Goal: Book appointment/travel/reservation

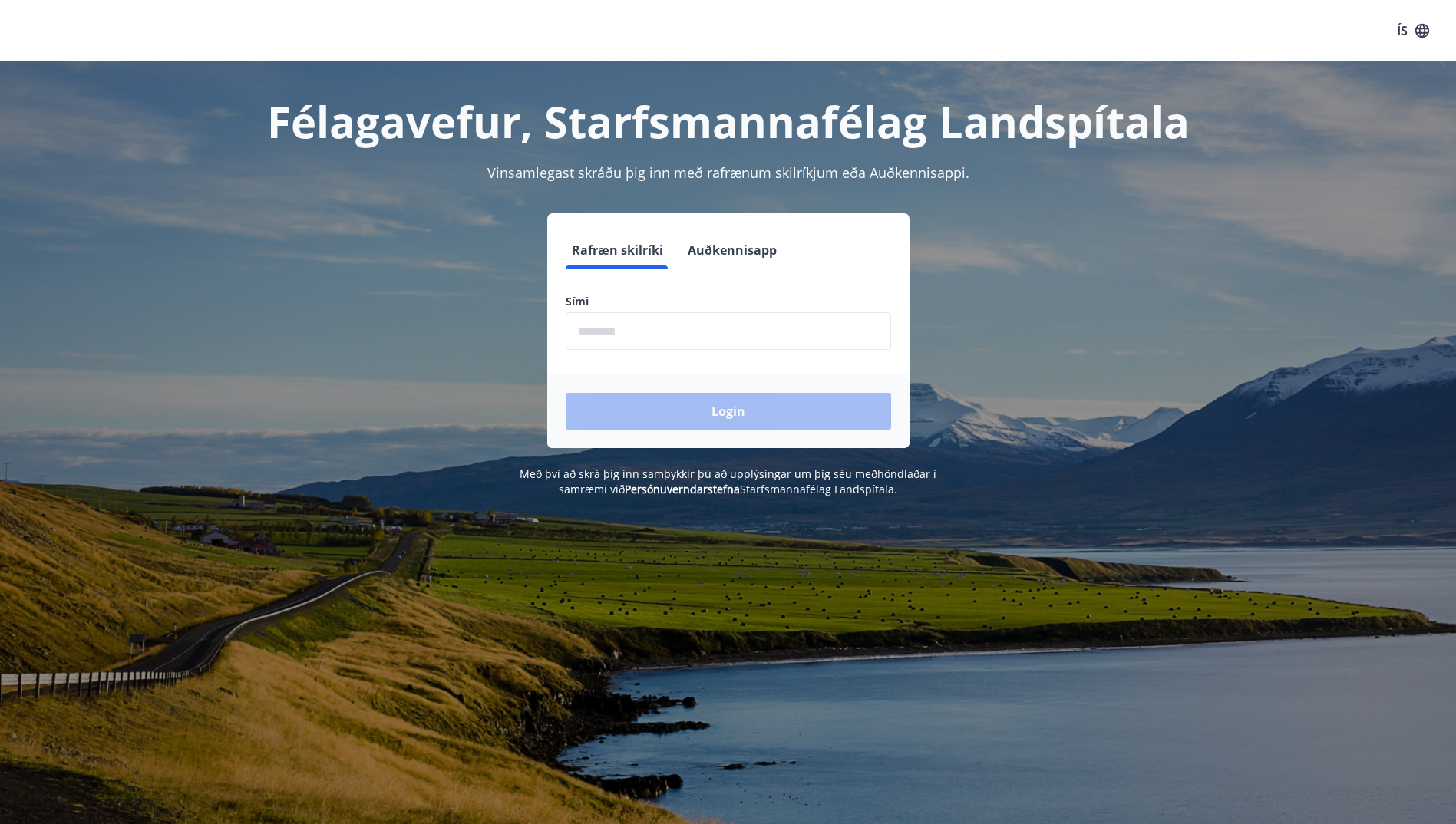
click at [588, 327] on input "phone" at bounding box center [728, 331] width 325 height 38
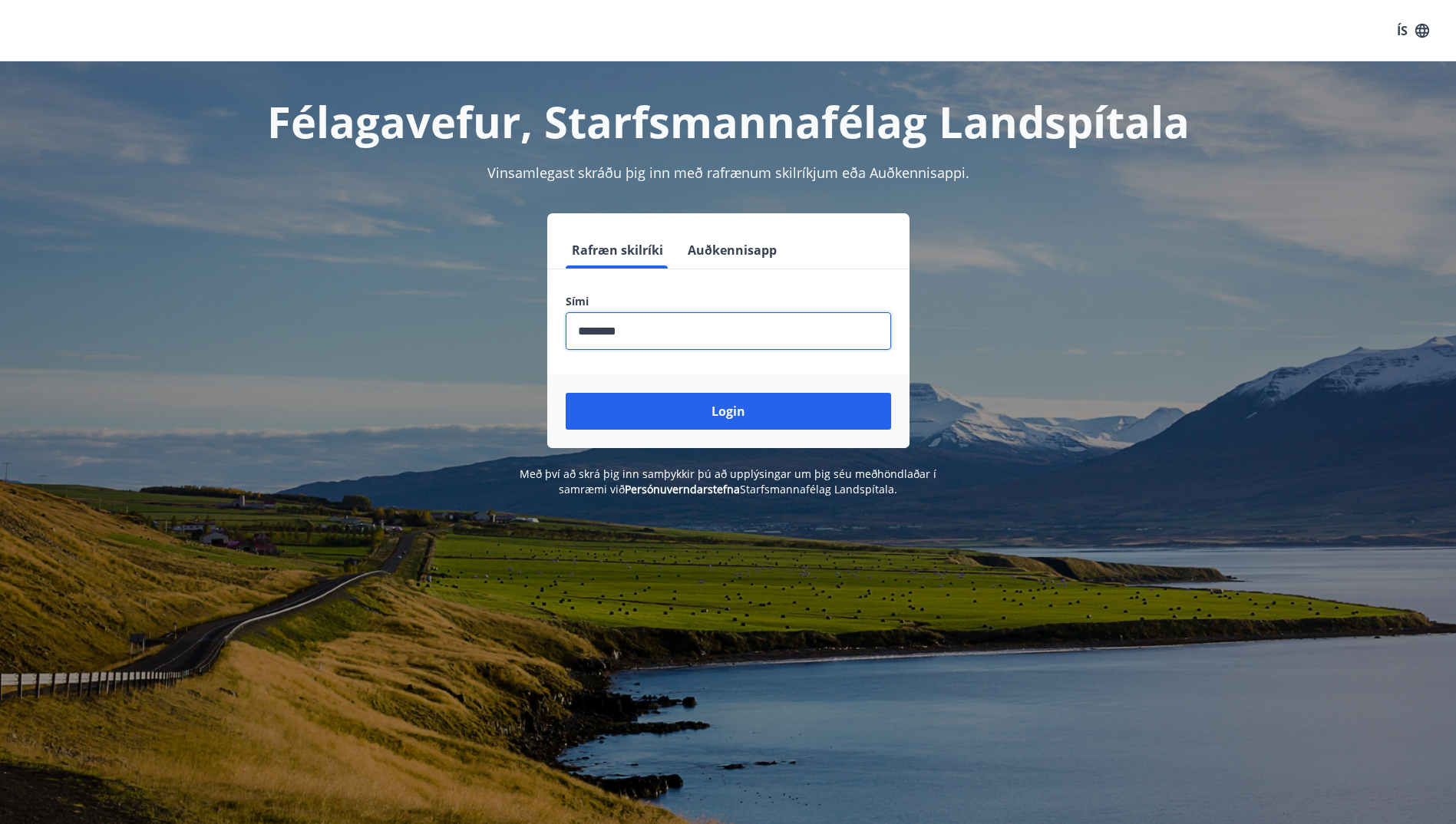
type input "********"
click at [566, 393] on button "Login" at bounding box center [728, 411] width 325 height 37
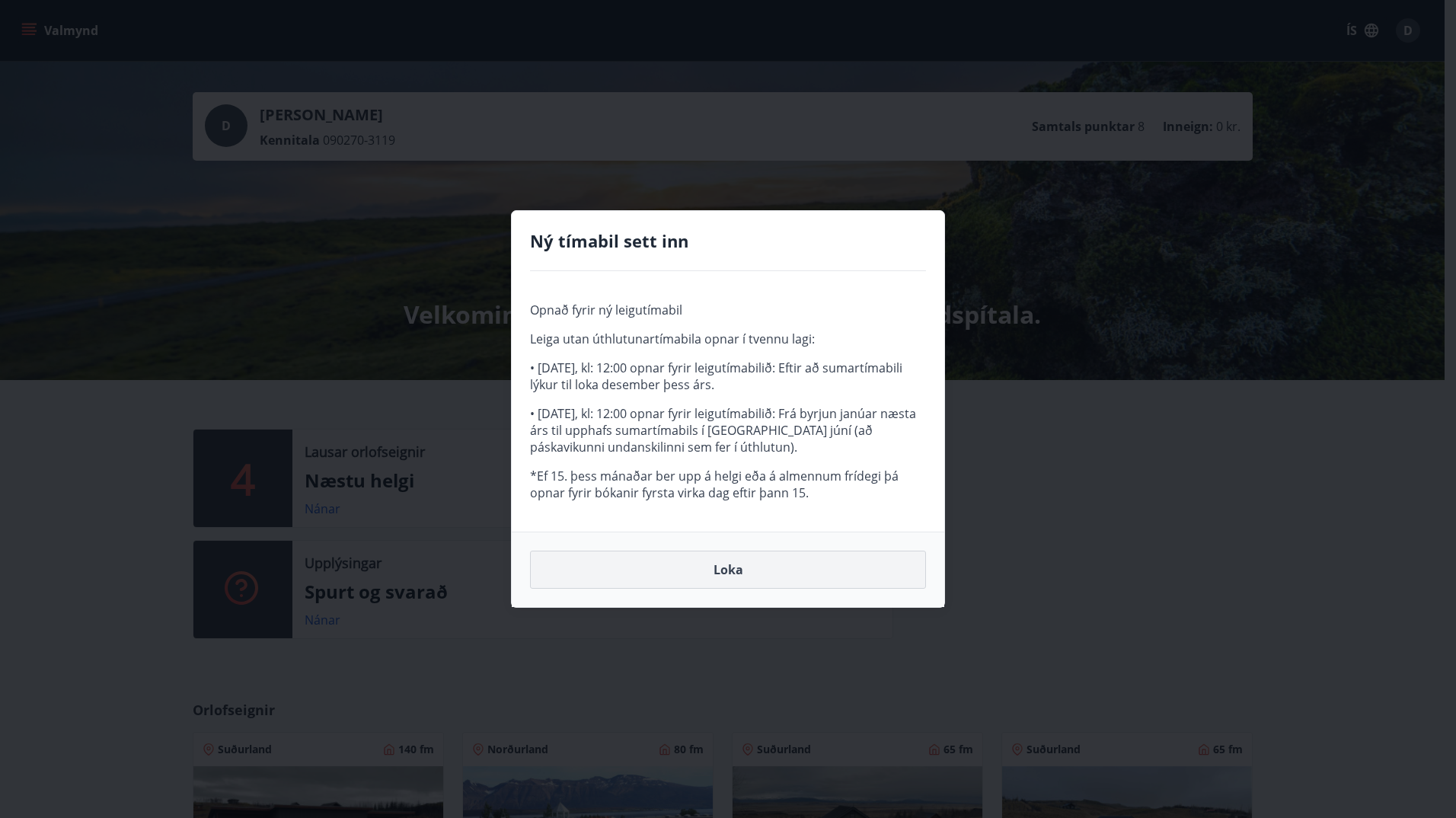
click at [724, 575] on button "Loka" at bounding box center [727, 569] width 396 height 38
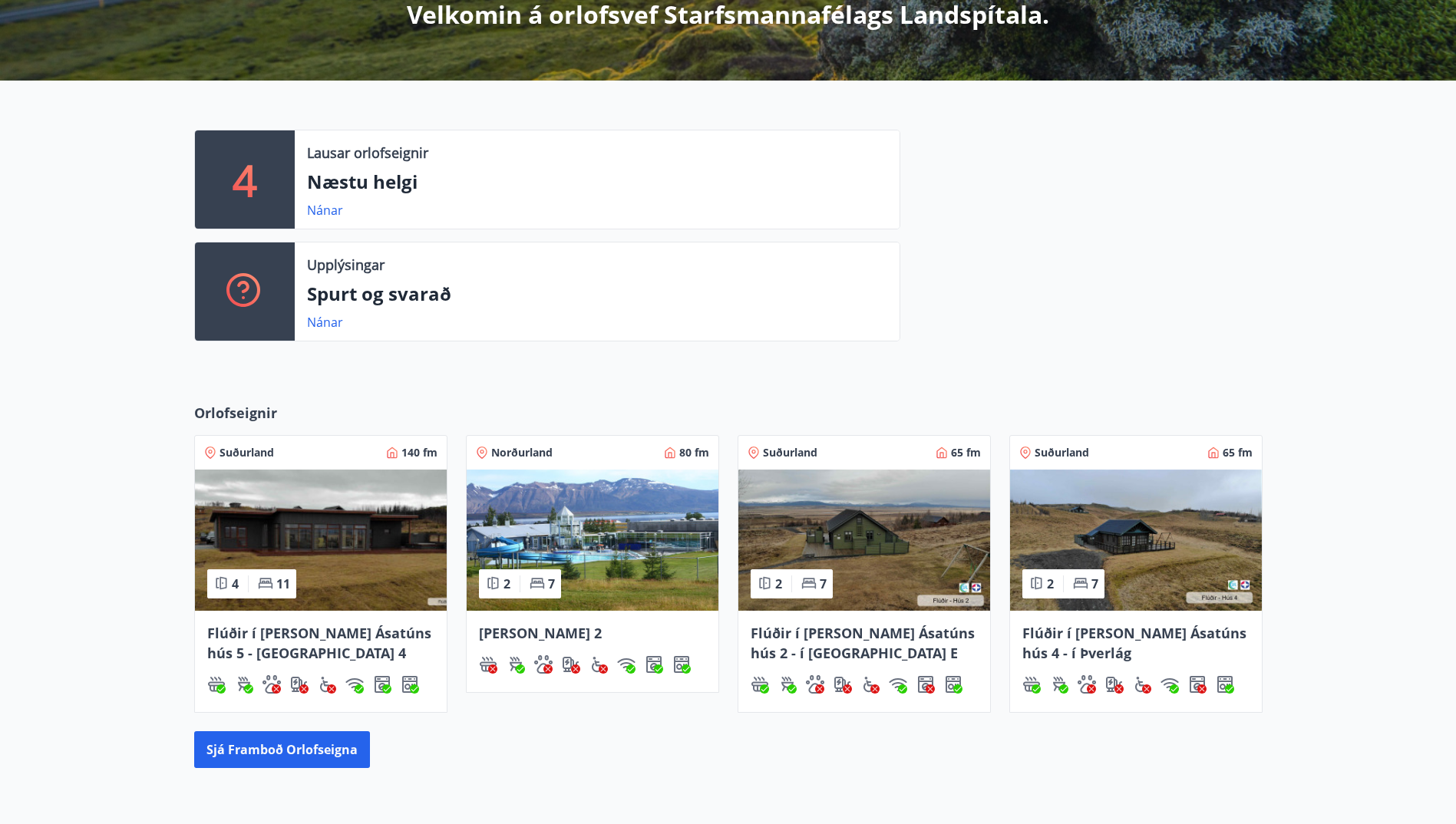
scroll to position [306, 0]
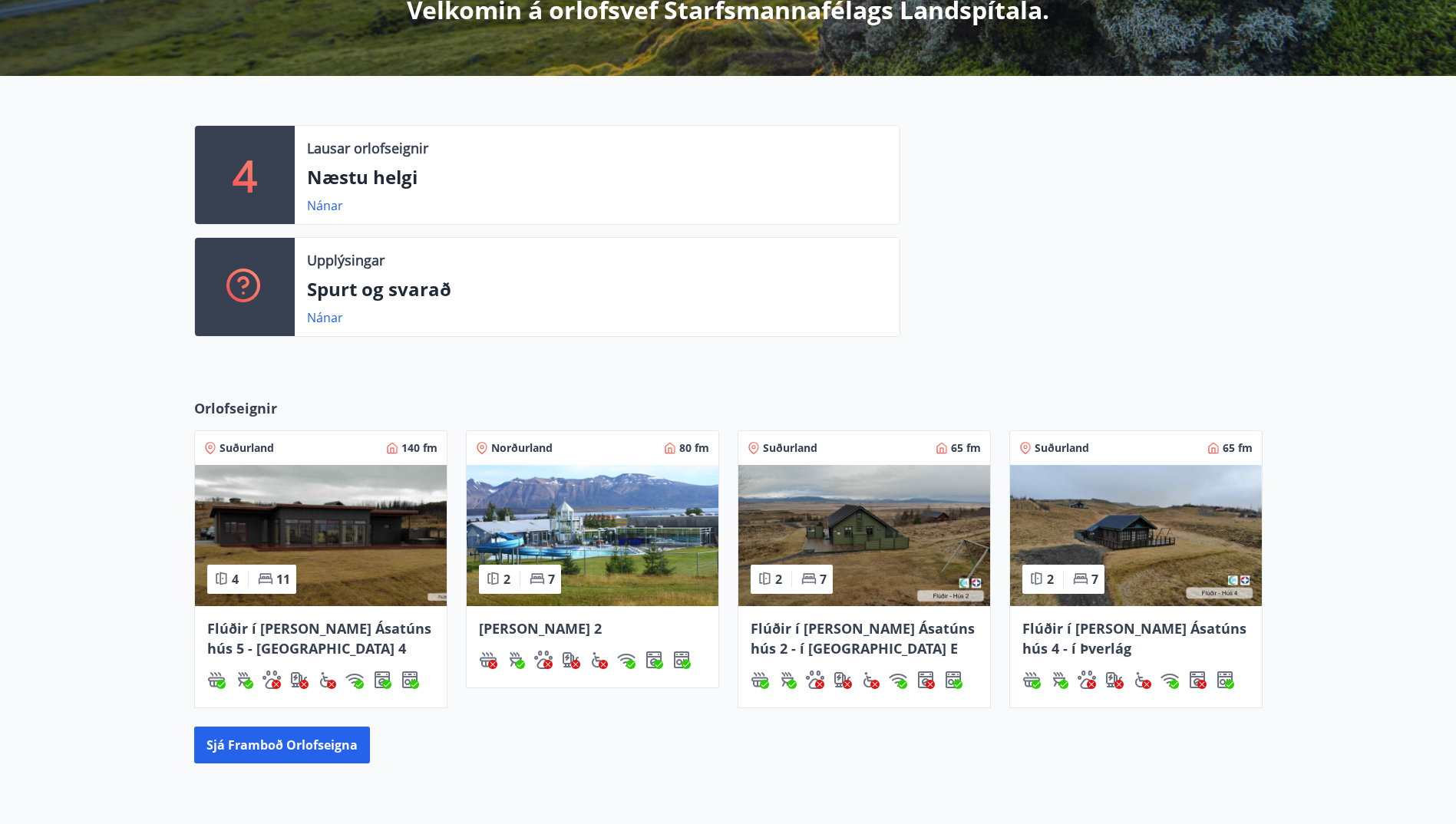
click at [867, 623] on span "Flúðir í landi Ásatúns hús 2 - í Stórheiði E" at bounding box center [863, 638] width 224 height 39
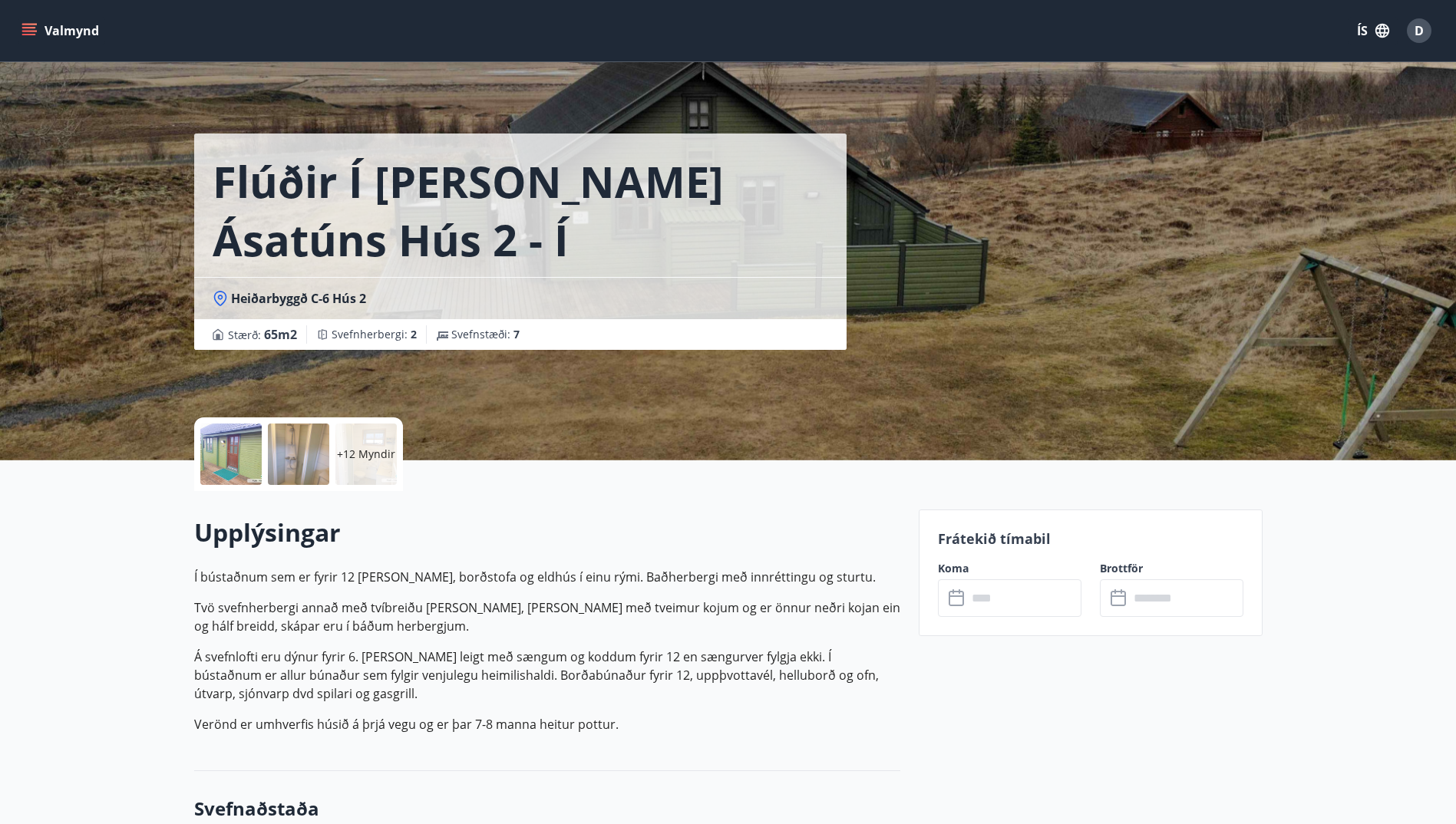
click at [28, 26] on icon "menu" at bounding box center [29, 30] width 15 height 15
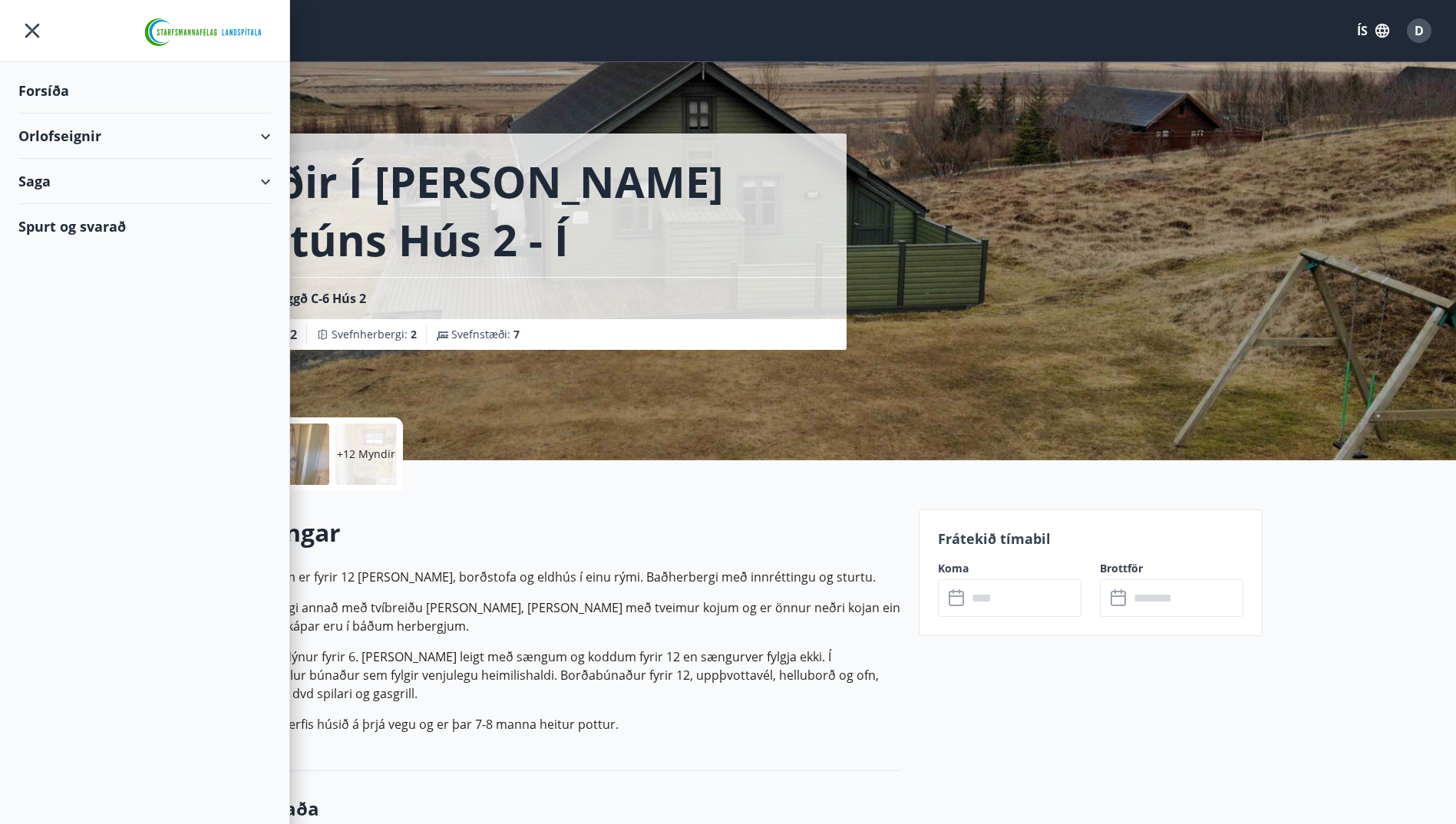
click at [93, 141] on div "Orlofseignir" at bounding box center [145, 136] width 253 height 45
click at [84, 205] on div "Bókunardagatal" at bounding box center [145, 207] width 228 height 32
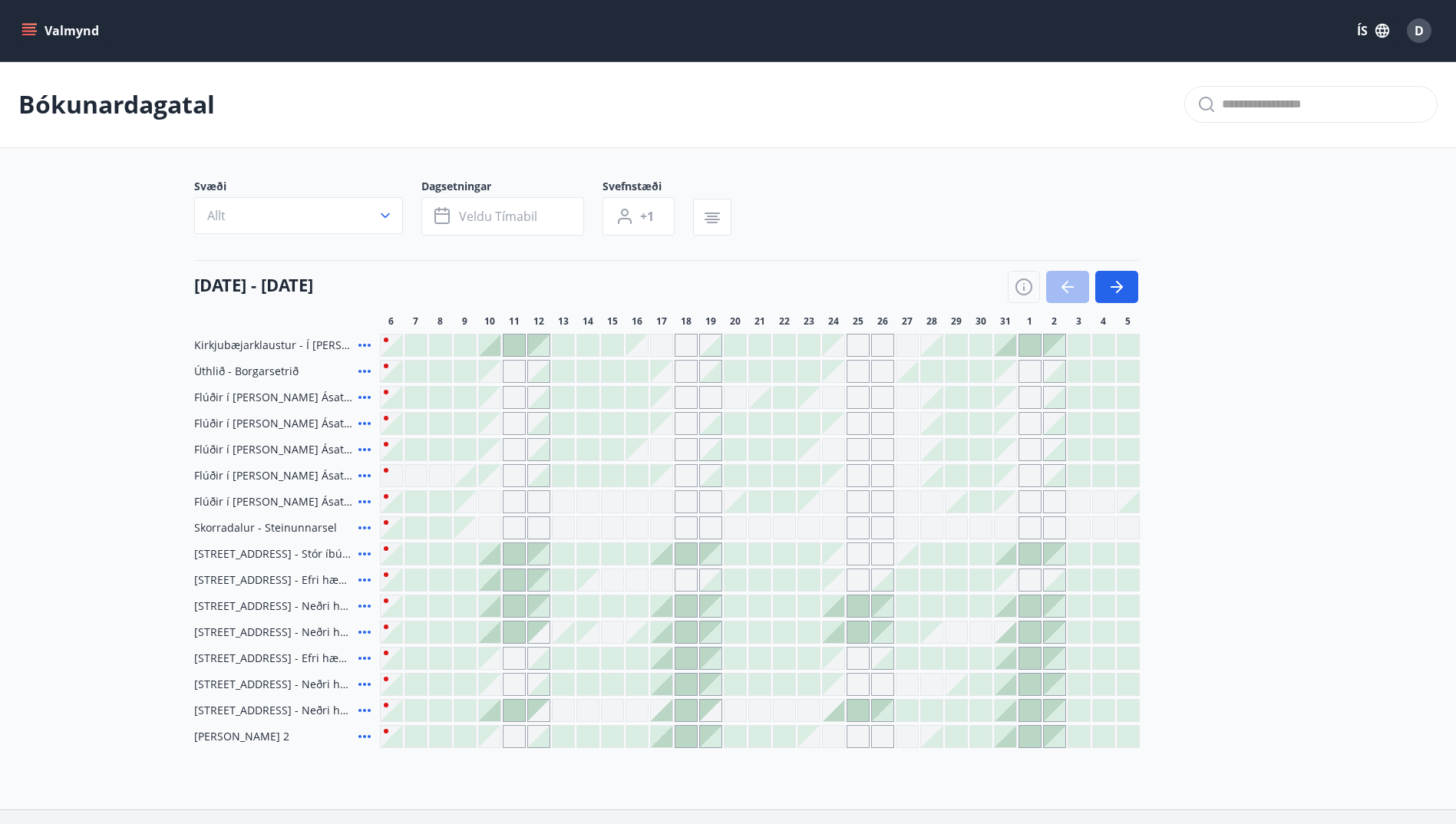
click at [366, 395] on icon at bounding box center [365, 398] width 19 height 19
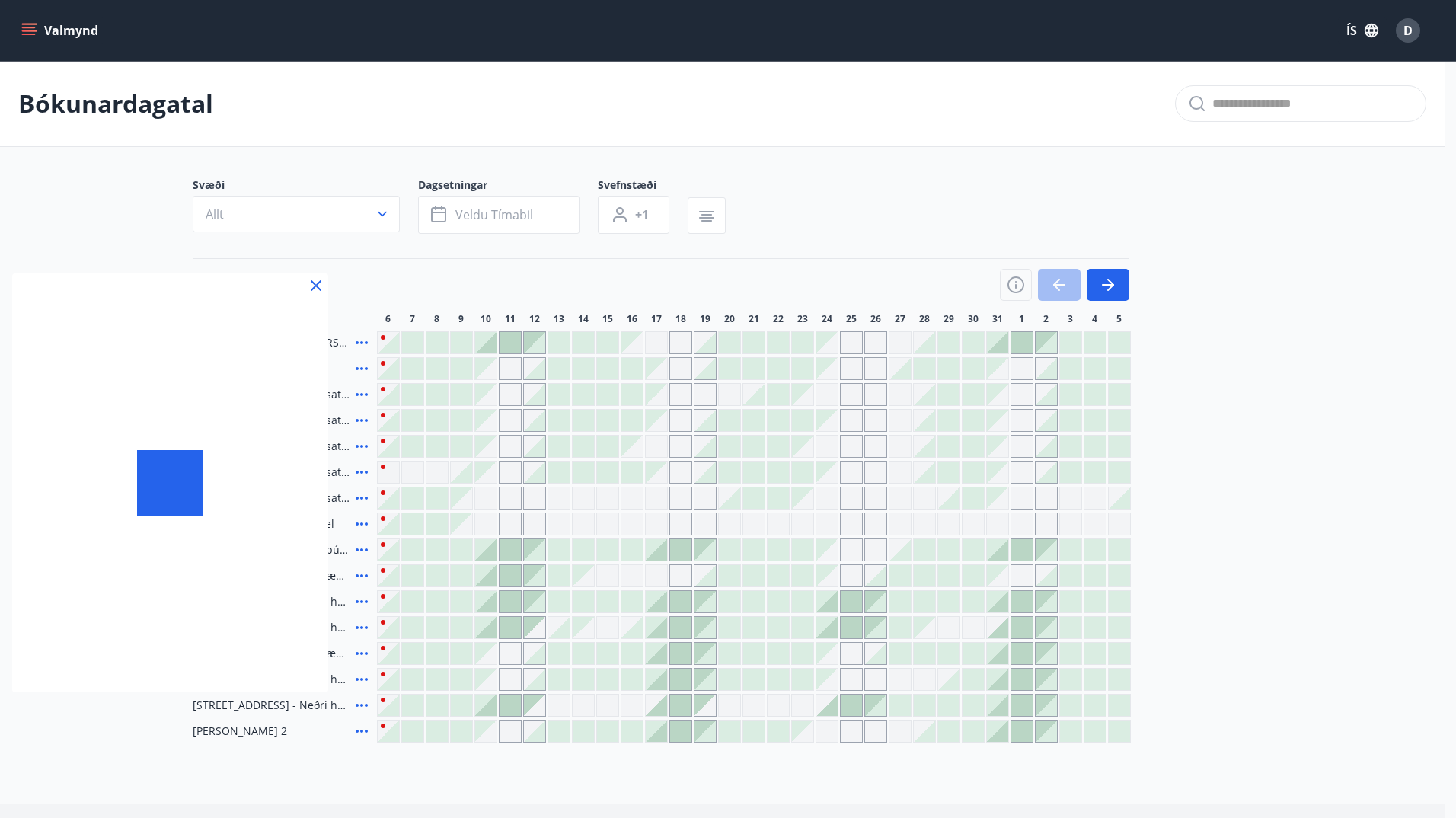
click at [293, 392] on div at bounding box center [170, 483] width 316 height 419
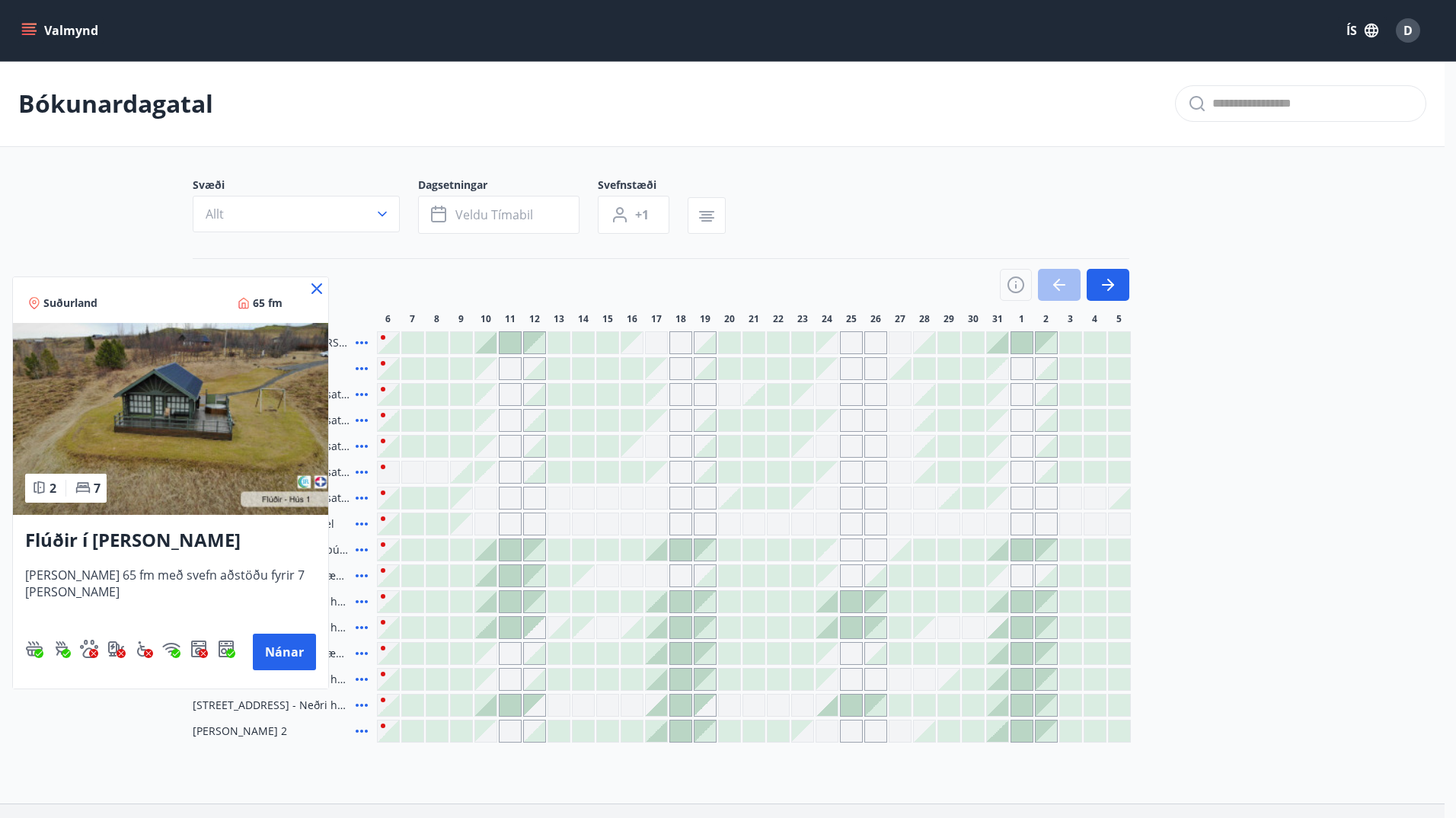
click at [318, 288] on icon at bounding box center [316, 288] width 10 height 10
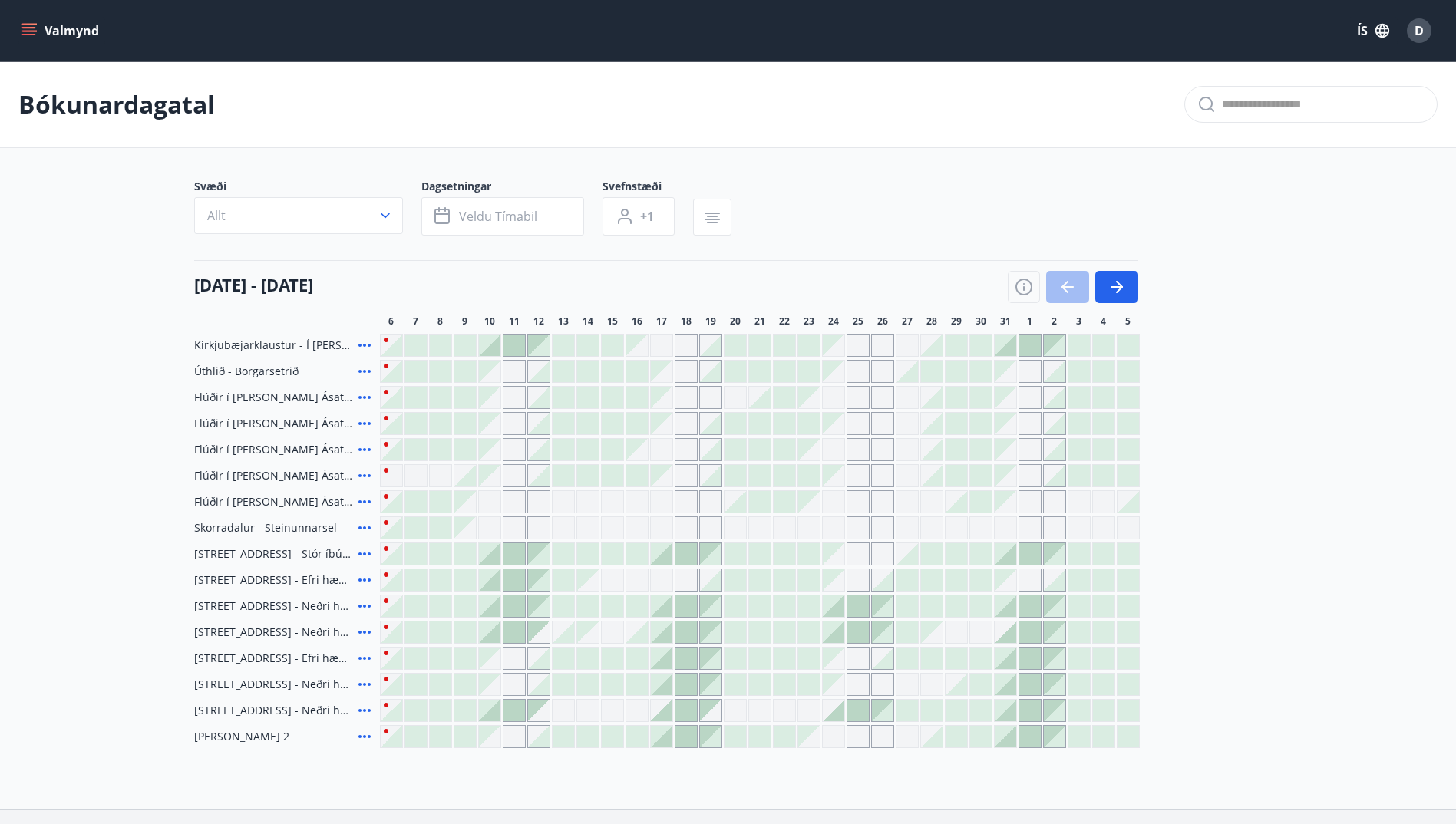
click at [313, 290] on h4 "06 október - 05 nóvember" at bounding box center [254, 285] width 119 height 23
click at [360, 397] on icon at bounding box center [365, 398] width 19 height 19
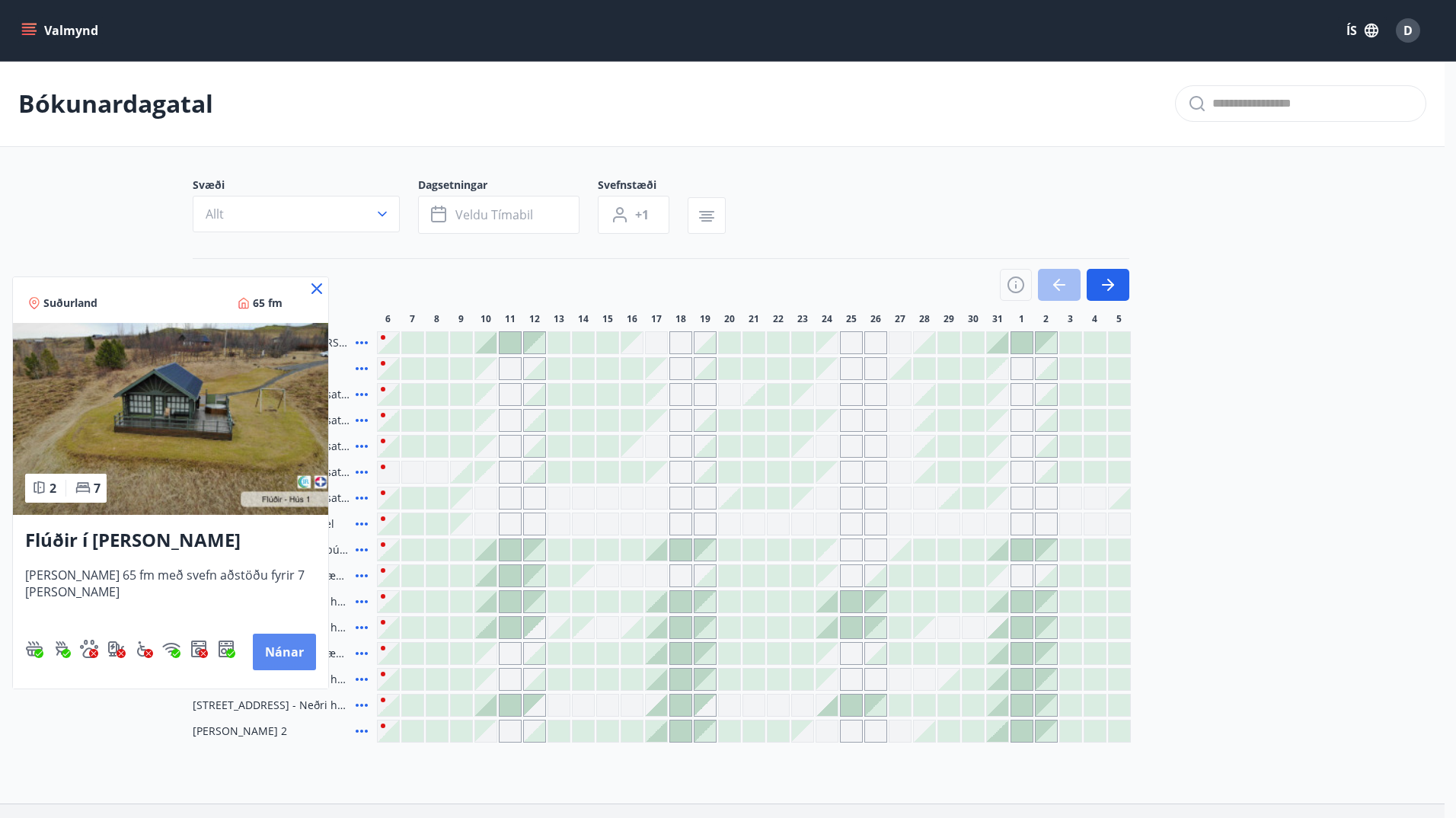
click at [279, 654] on button "Nánar" at bounding box center [284, 651] width 64 height 37
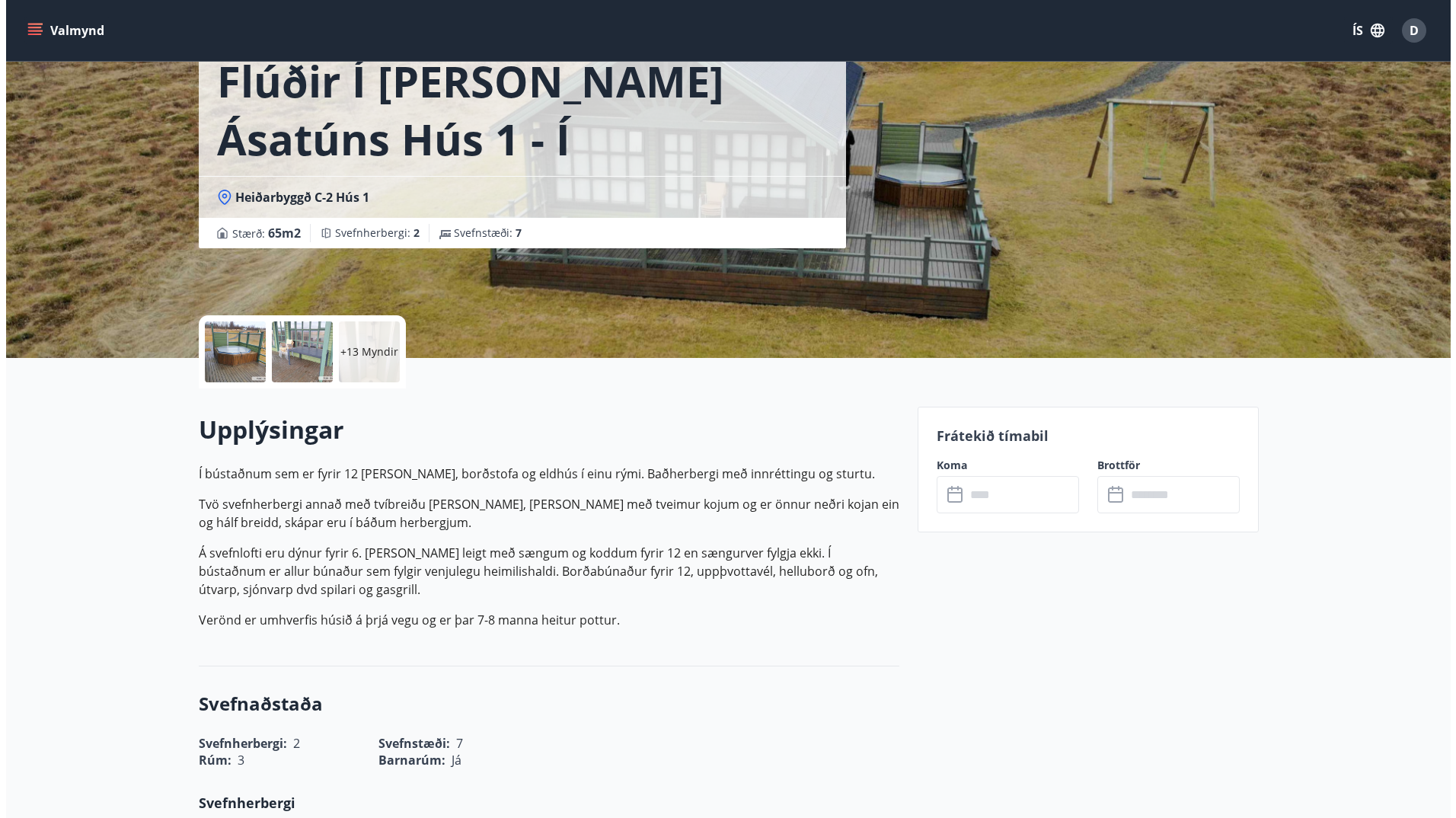
scroll to position [76, 0]
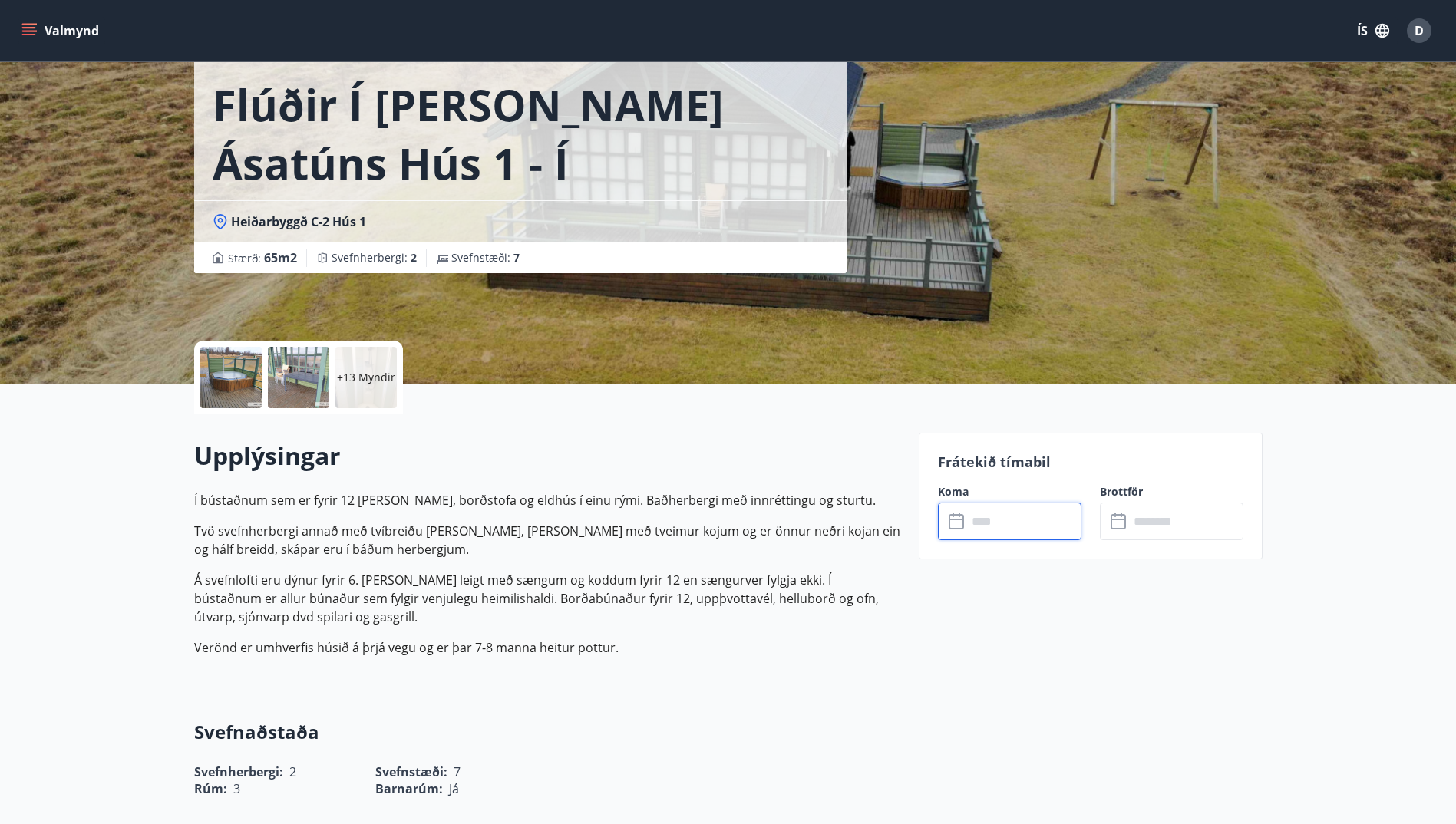
click at [1000, 524] on input "text" at bounding box center [1023, 521] width 114 height 38
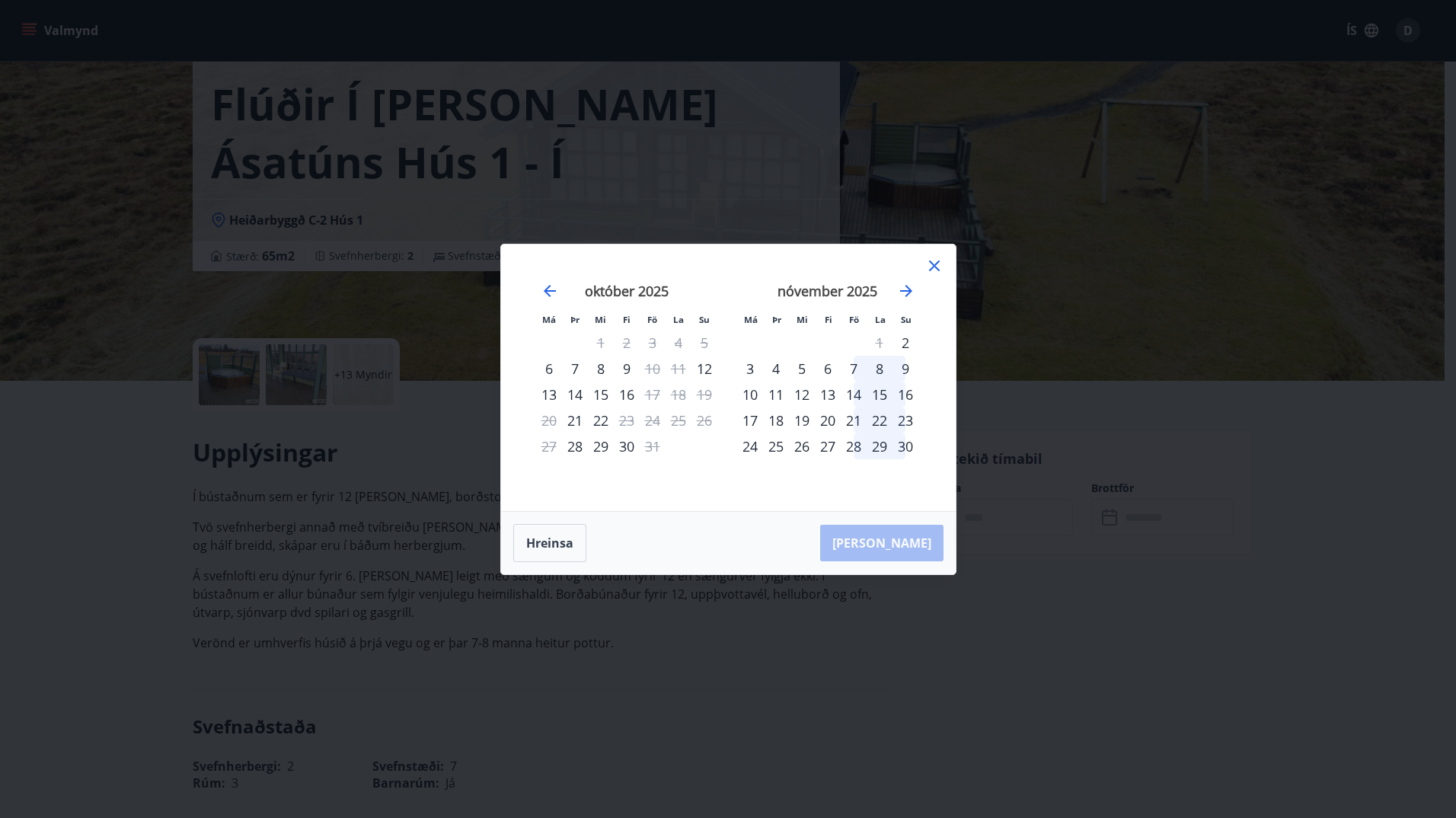
click at [933, 266] on icon at bounding box center [934, 265] width 10 height 10
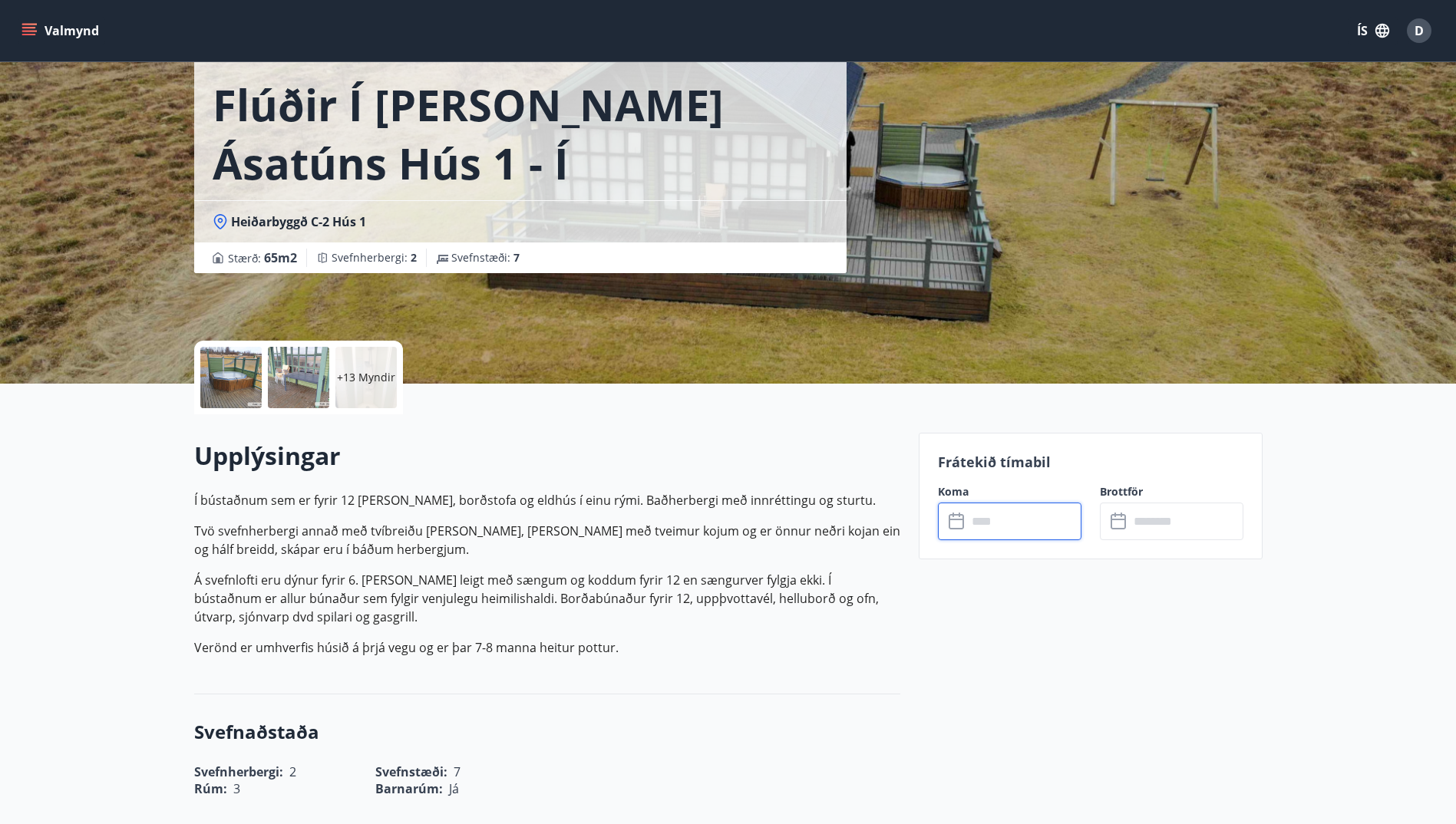
click at [974, 527] on input "text" at bounding box center [1023, 521] width 114 height 38
